Goal: Obtain resource: Obtain resource

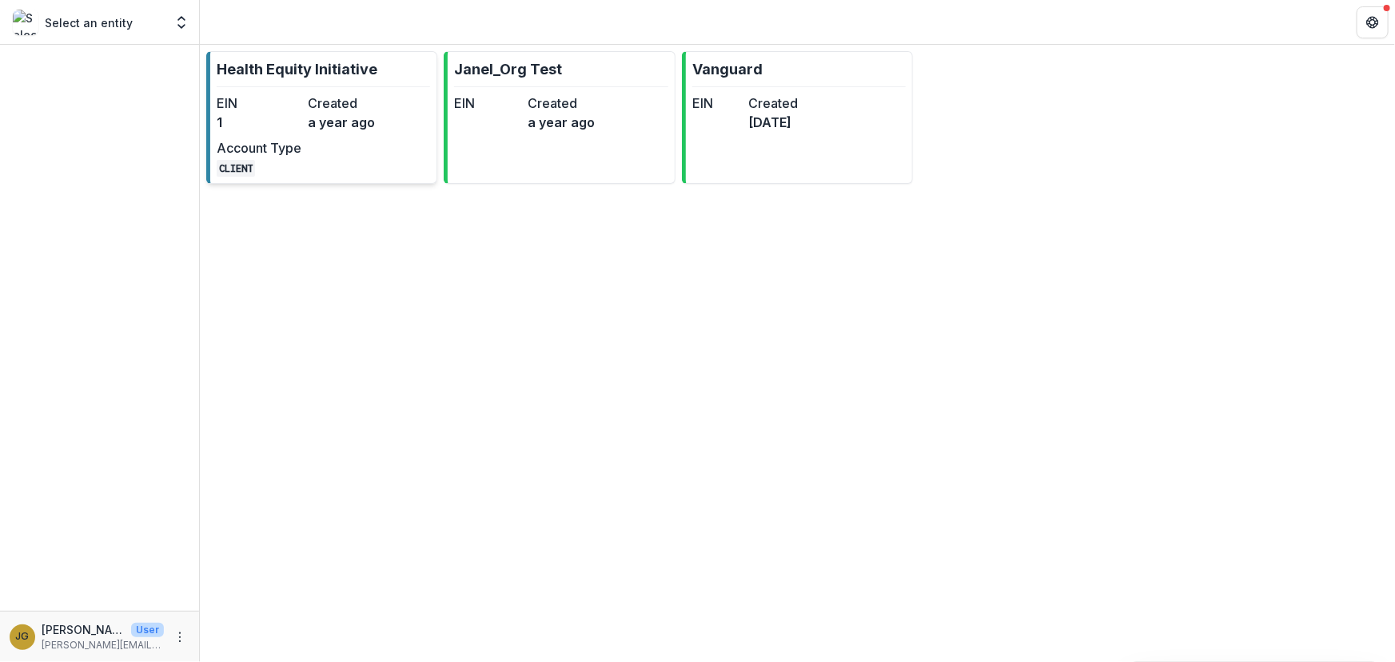
click at [316, 67] on p "Health Equity Initiative" at bounding box center [297, 69] width 161 height 22
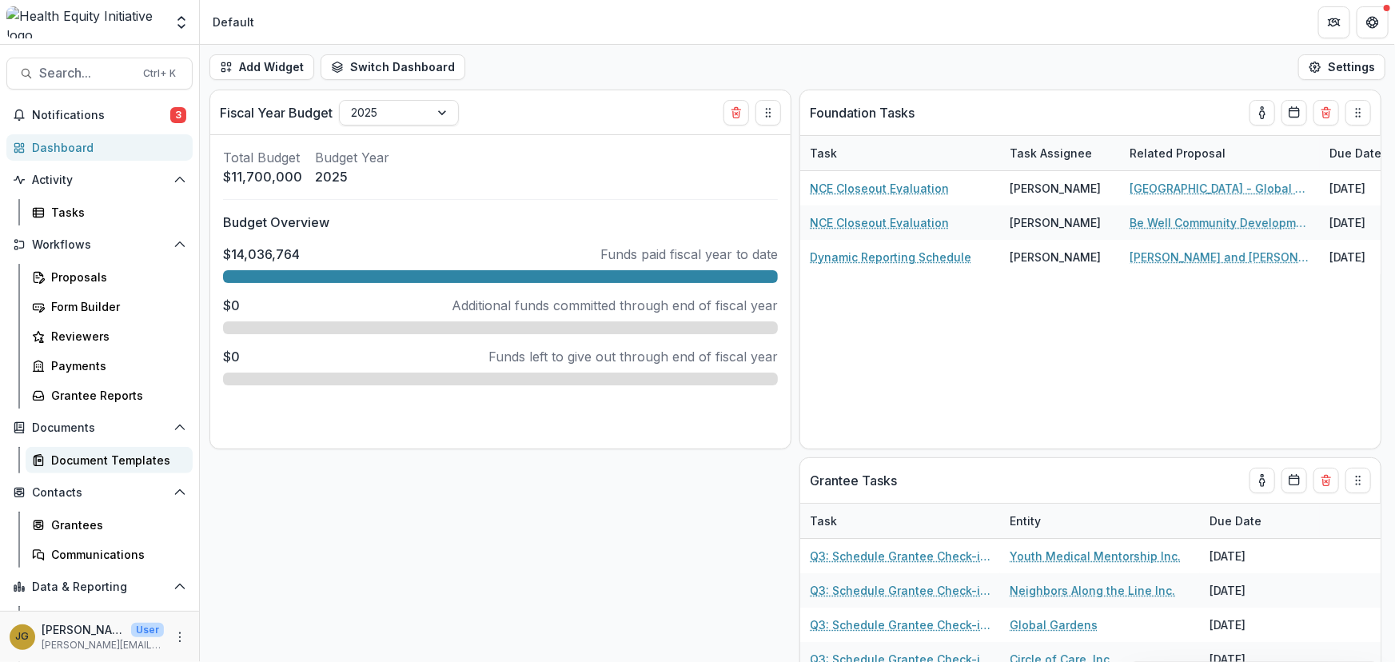
click at [87, 465] on div "Document Templates" at bounding box center [115, 460] width 129 height 17
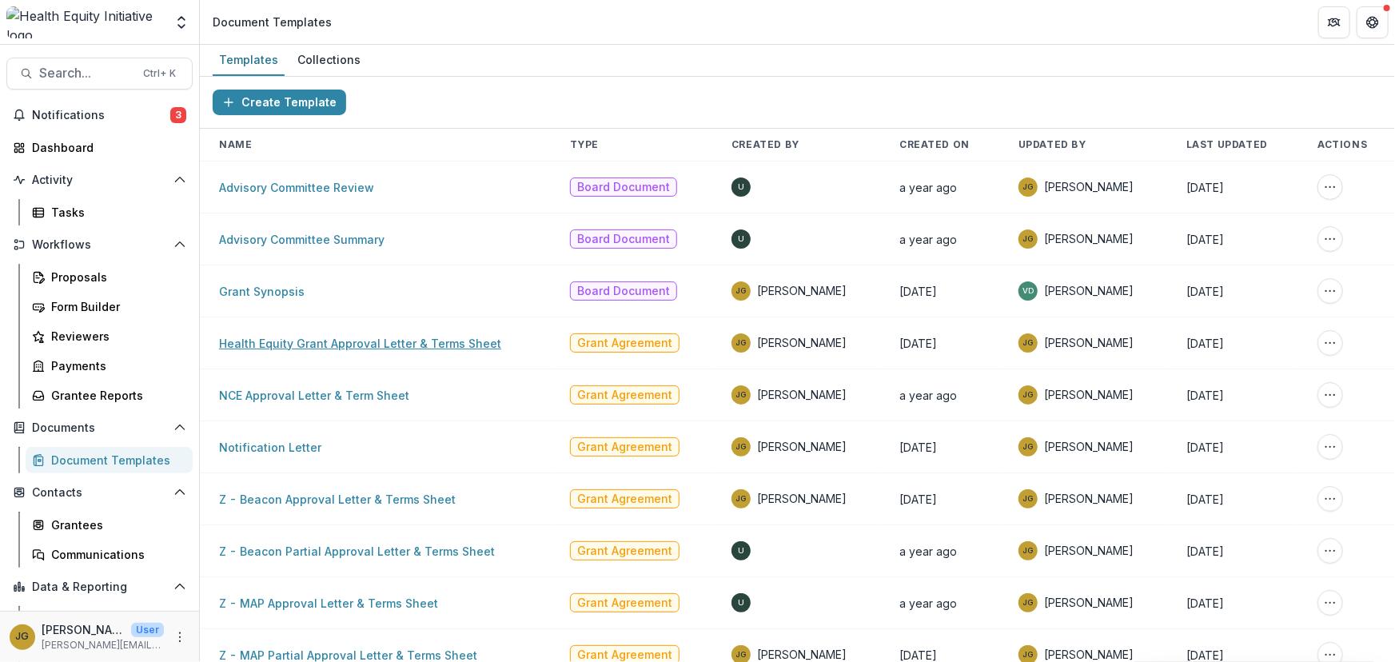
click at [312, 343] on link "Health Equity Grant Approval Letter & Terms Sheet" at bounding box center [360, 344] width 282 height 14
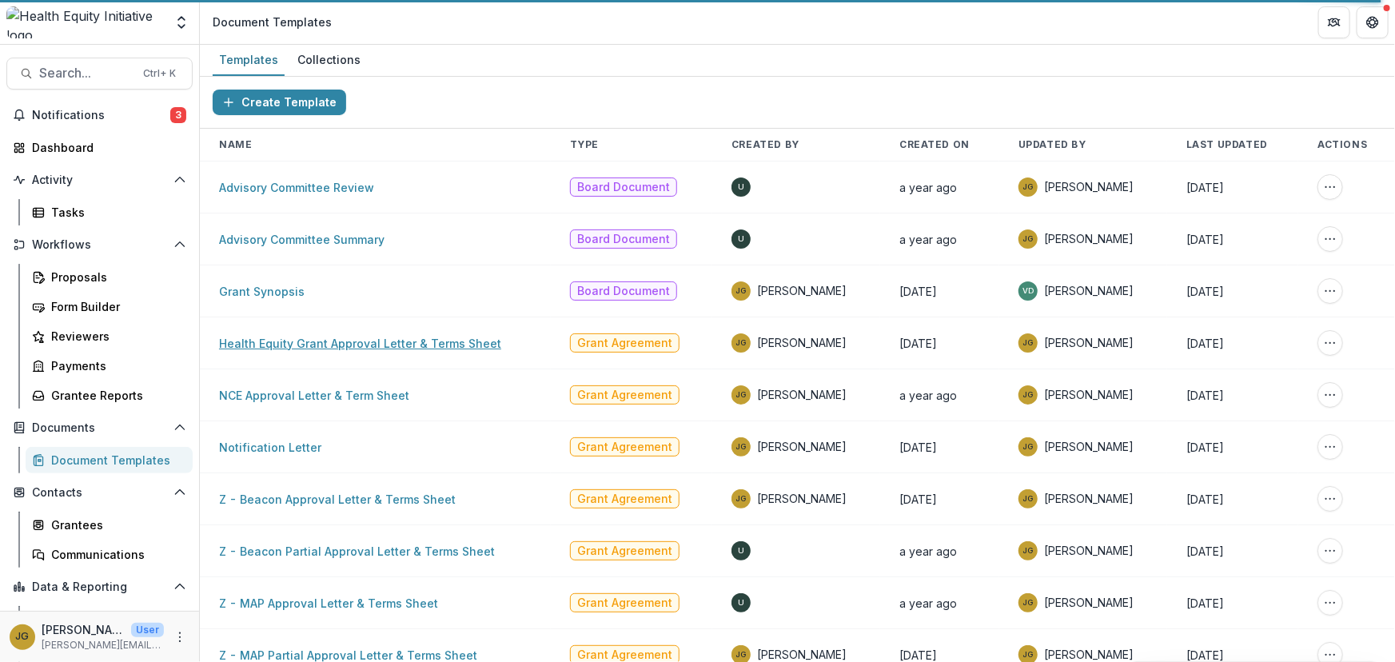
click at [414, 339] on link "Health Equity Grant Approval Letter & Terms Sheet" at bounding box center [360, 344] width 282 height 14
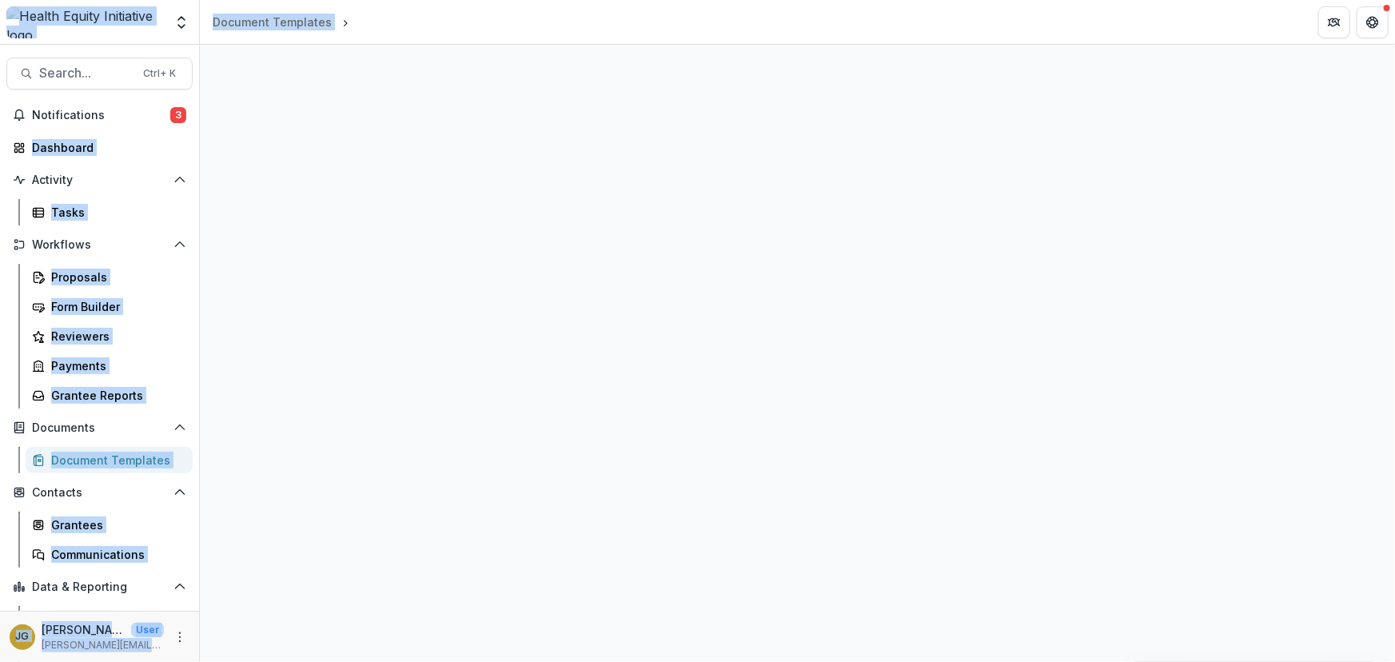
click at [414, 339] on div at bounding box center [797, 353] width 1195 height 617
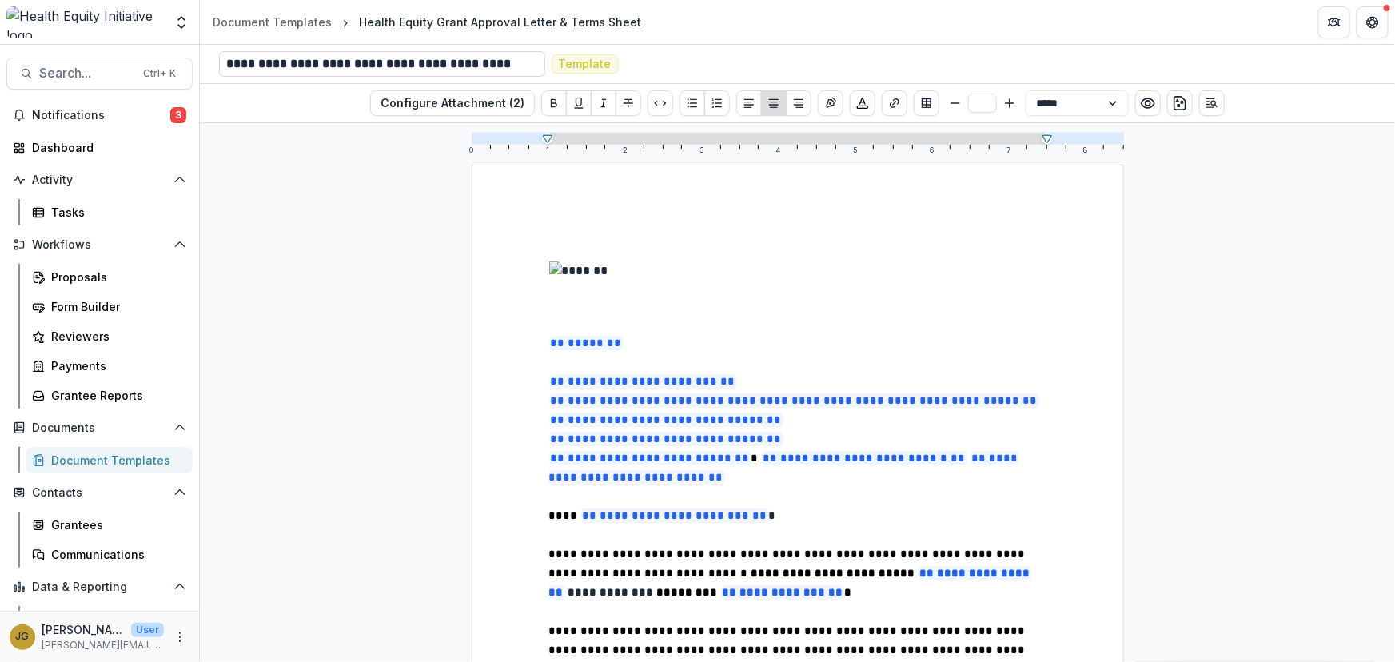
drag, startPoint x: 225, startPoint y: 70, endPoint x: 352, endPoint y: 70, distance: 127.1
click at [352, 70] on div "**********" at bounding box center [382, 64] width 326 height 26
